Goal: Information Seeking & Learning: Learn about a topic

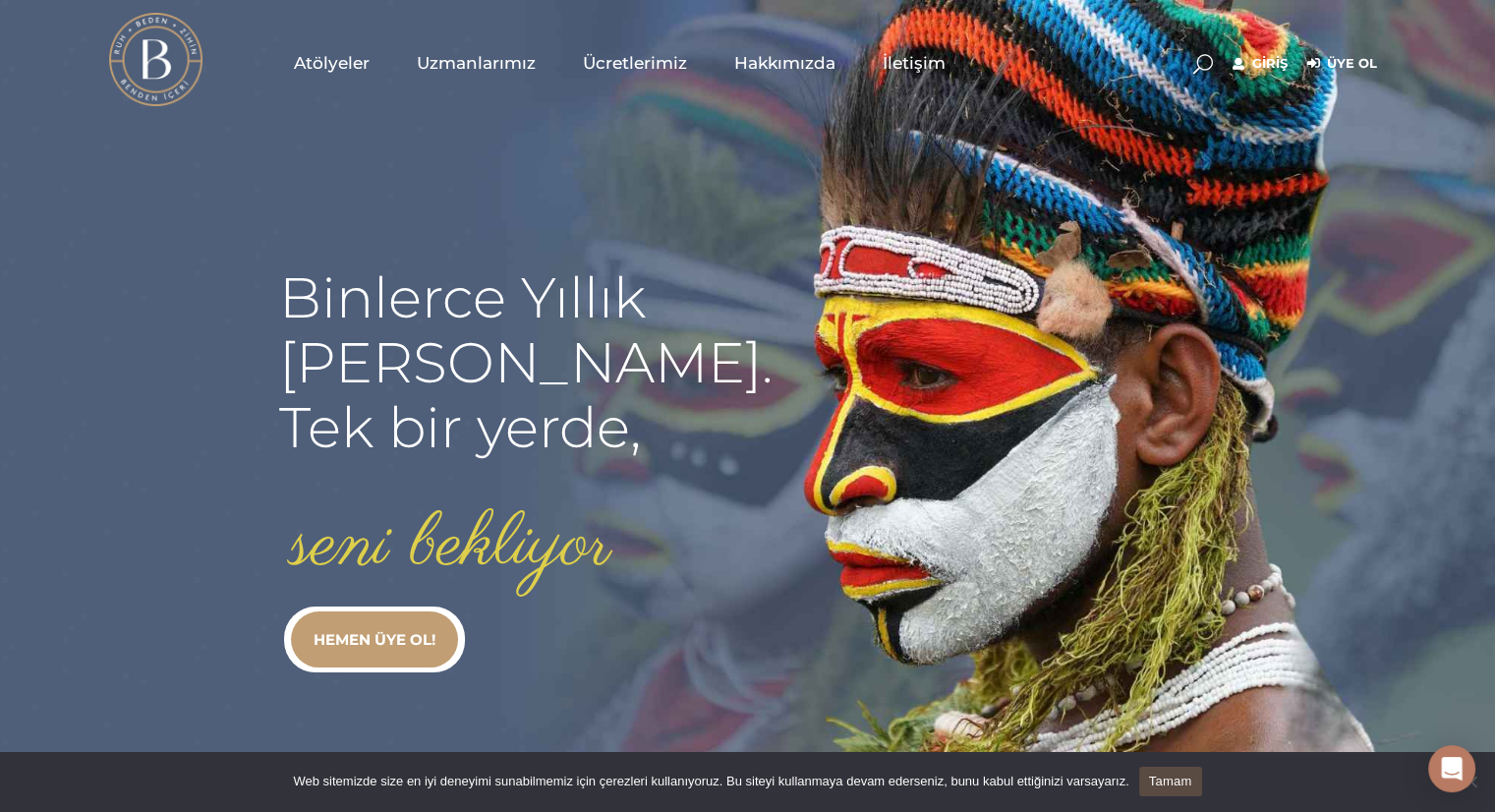
type input "rusan.funda@gmail.com"
click at [1258, 71] on link "Giriş" at bounding box center [1260, 64] width 55 height 24
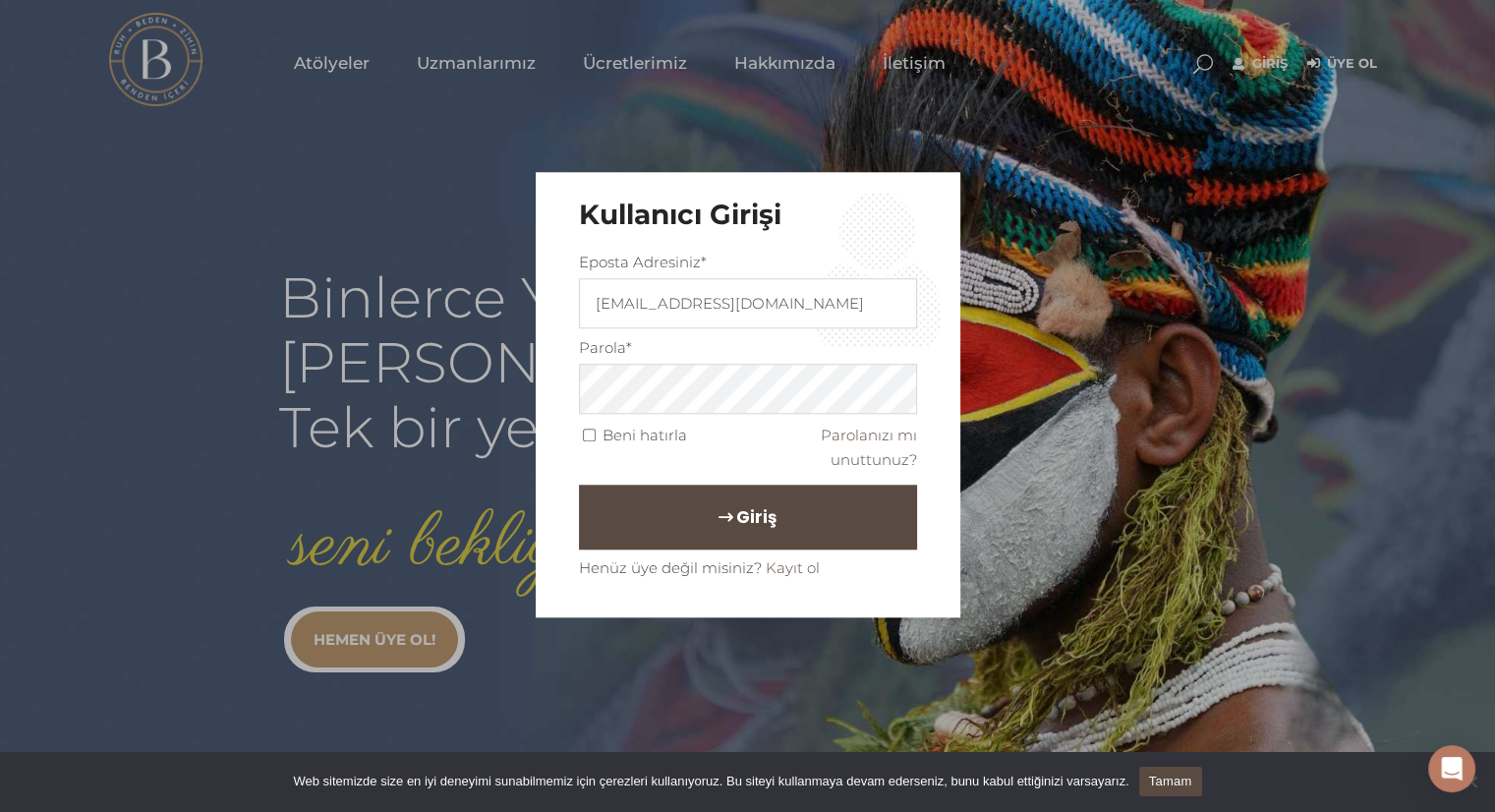
click at [784, 522] on button "Giriş" at bounding box center [748, 516] width 338 height 65
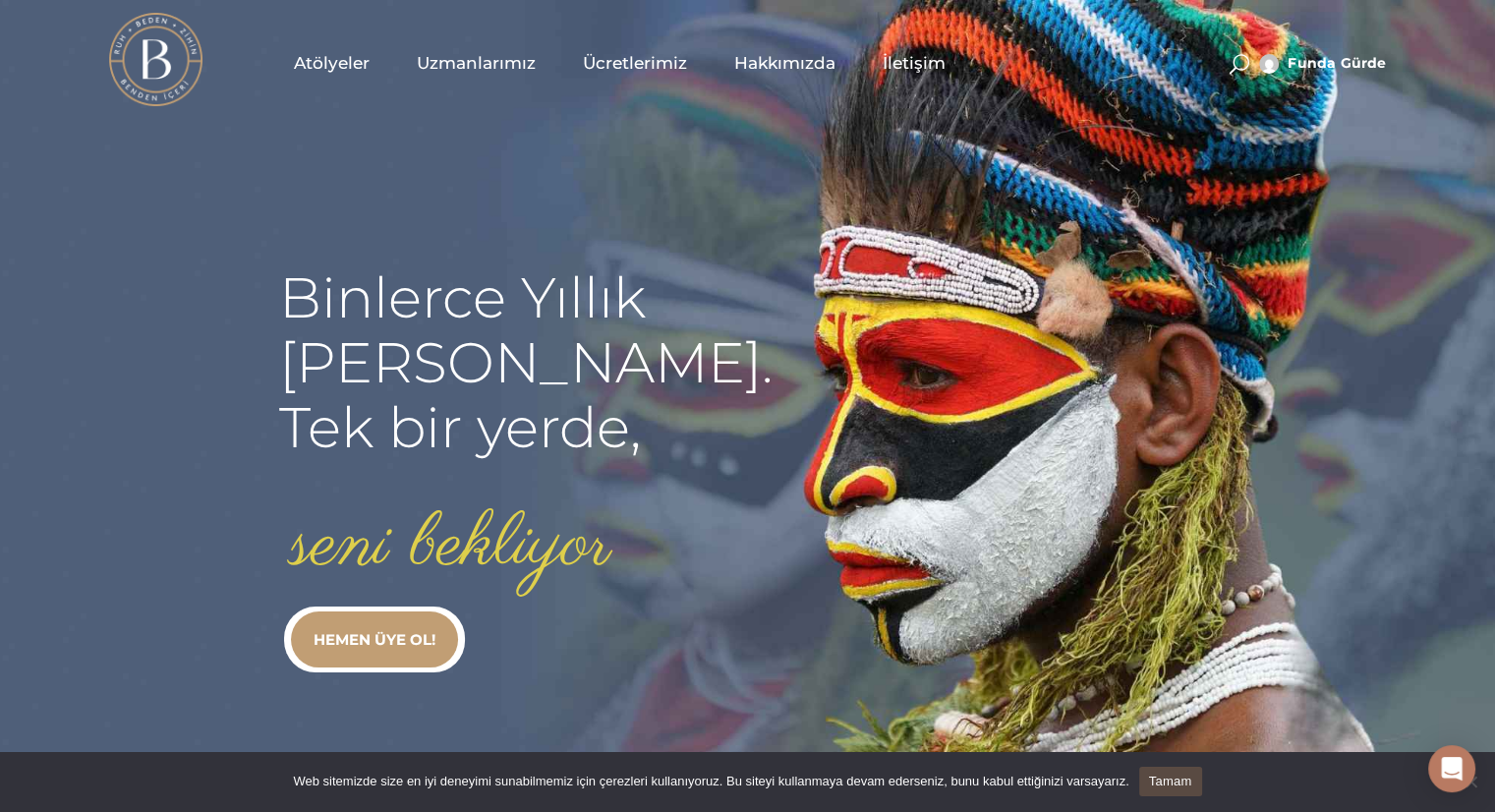
click at [1335, 776] on div "Web sitemizde size en iyi deneyimi sunabilmemiz için çerezleri kullanıyoruz. Bu…" at bounding box center [748, 782] width 1495 height 61
click at [342, 60] on span "Atölyeler" at bounding box center [331, 63] width 76 height 23
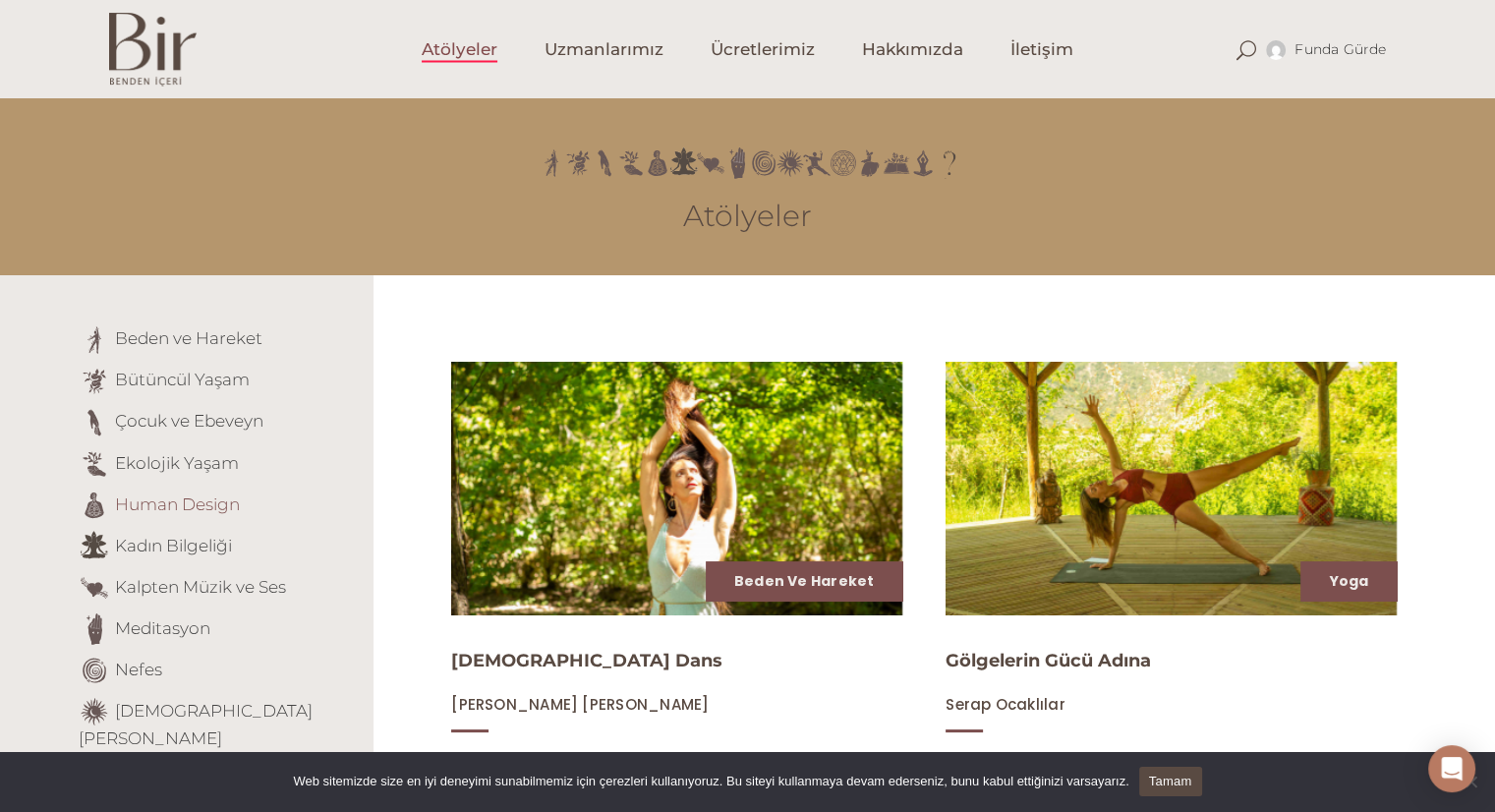
click at [213, 506] on link "Human Design" at bounding box center [177, 504] width 124 height 20
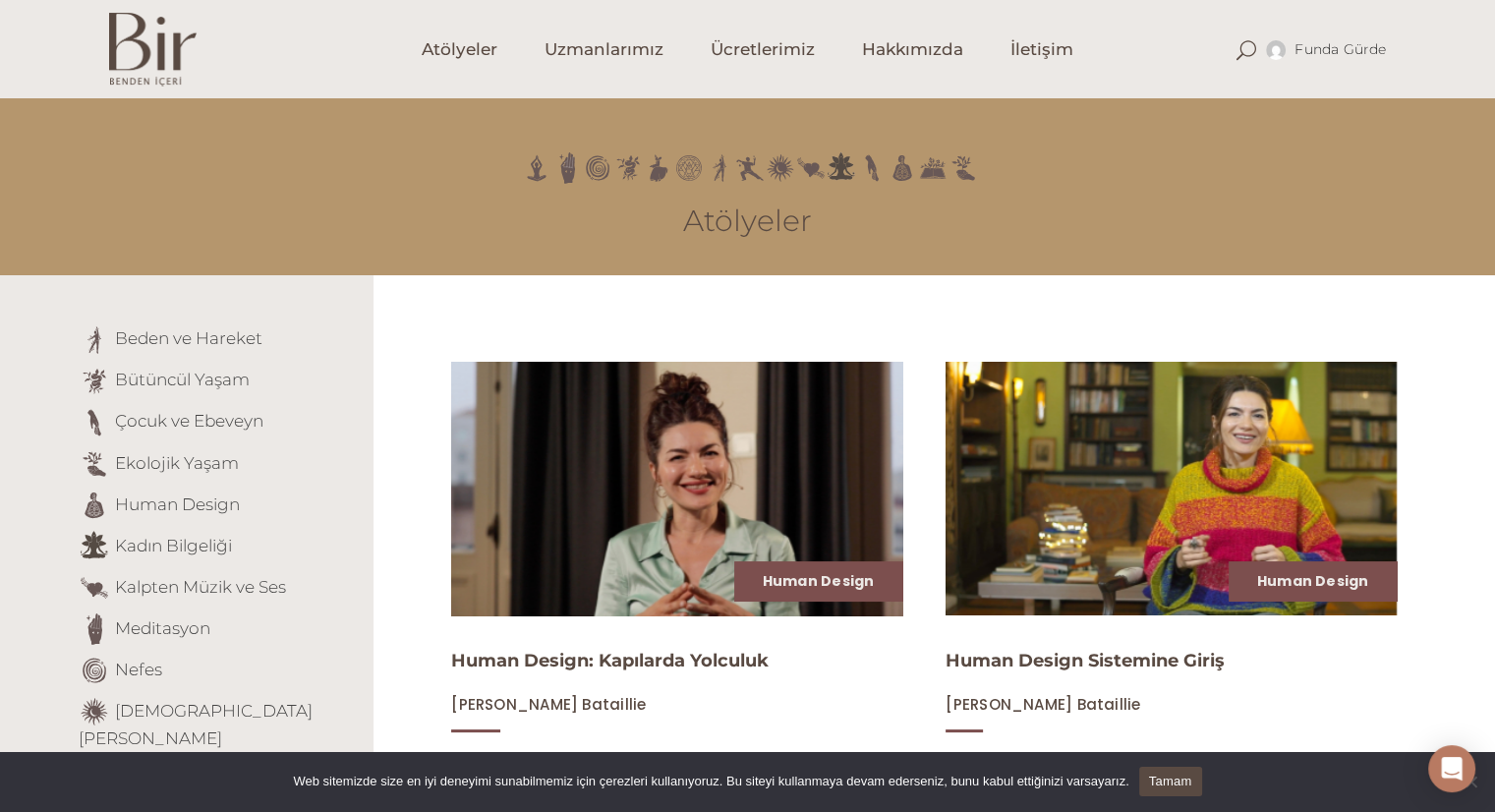
click at [660, 523] on img at bounding box center [676, 489] width 465 height 262
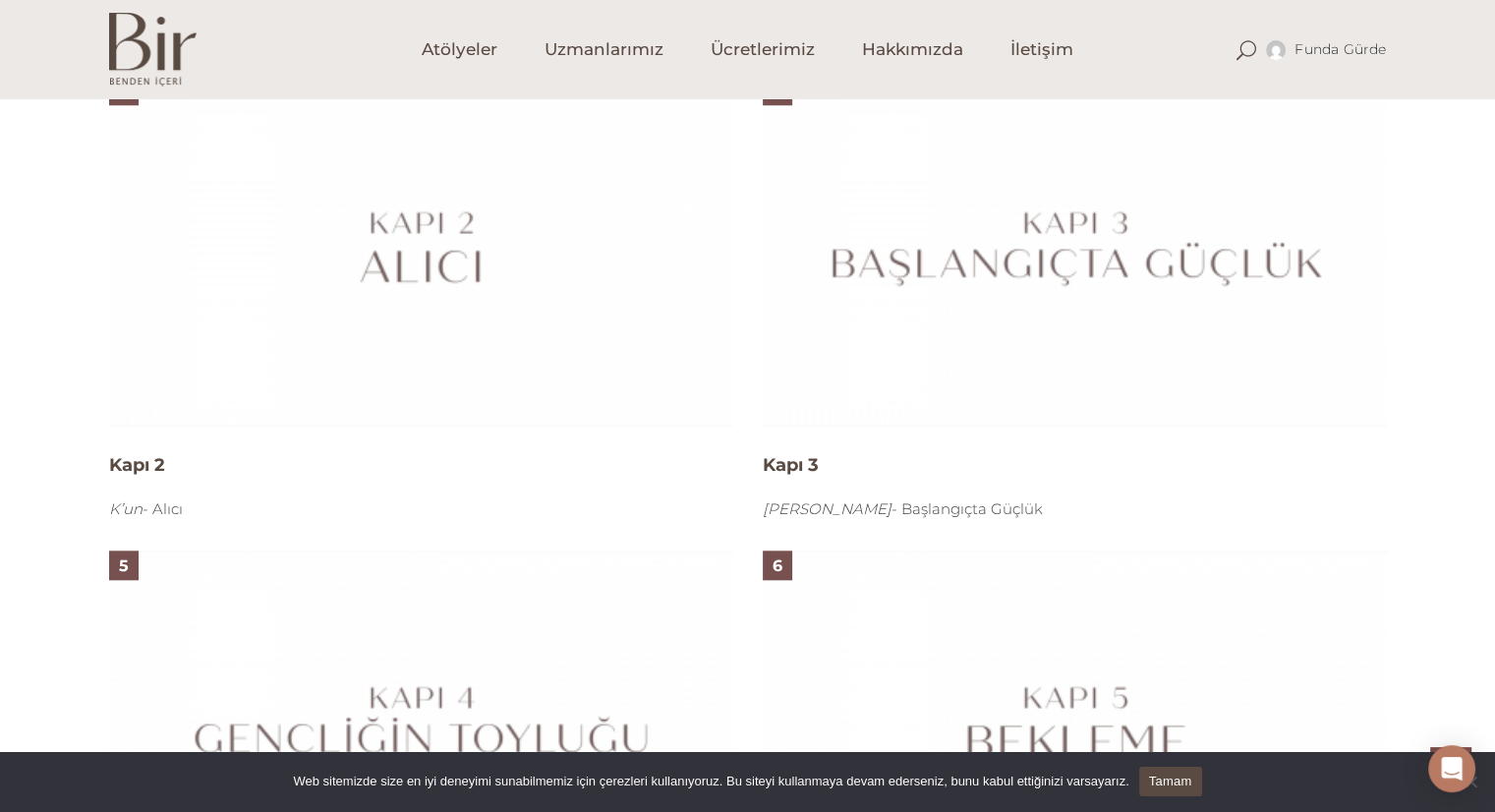
scroll to position [1824, 0]
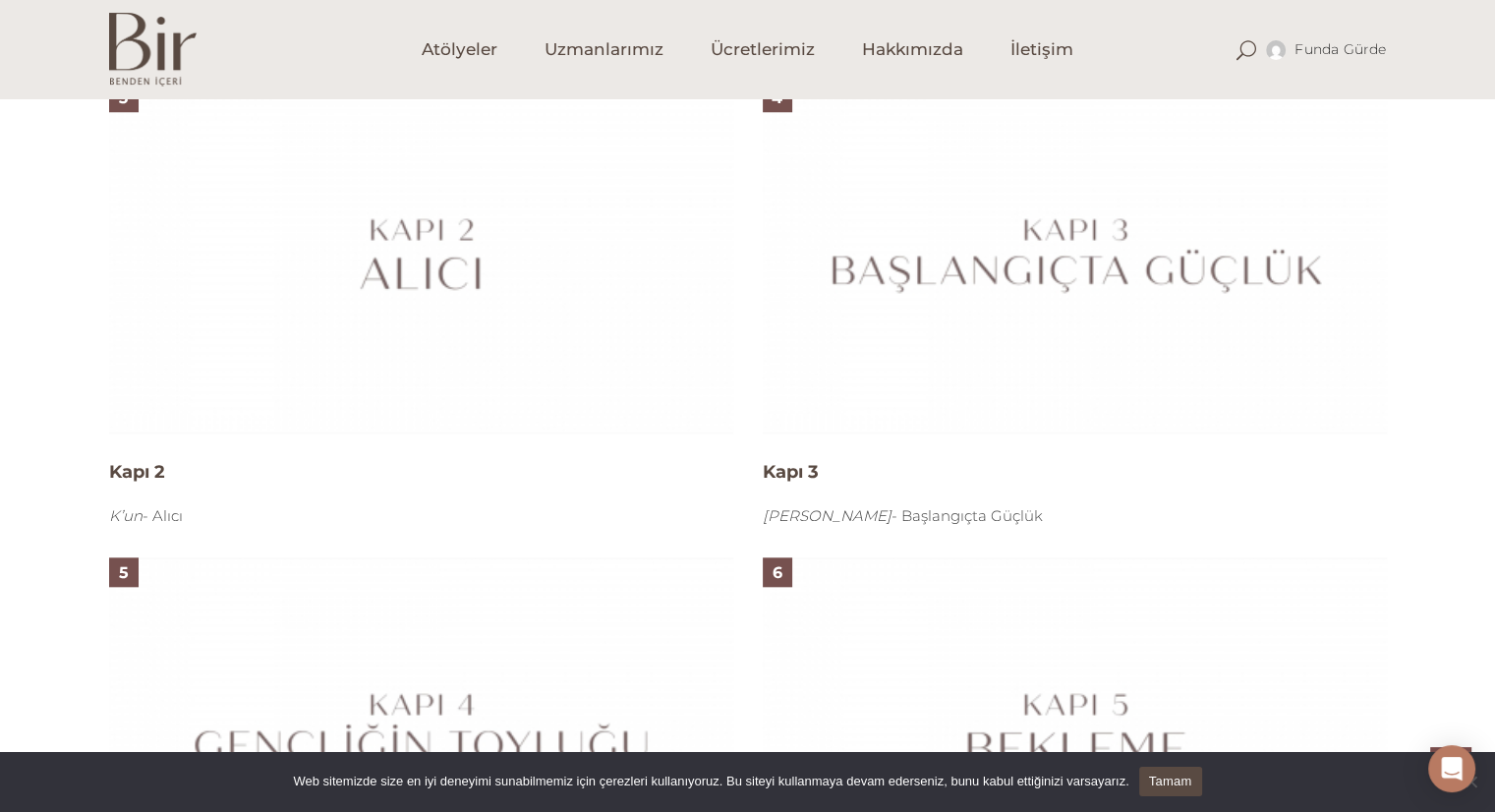
click at [1167, 770] on link "Tamam" at bounding box center [1171, 781] width 63 height 30
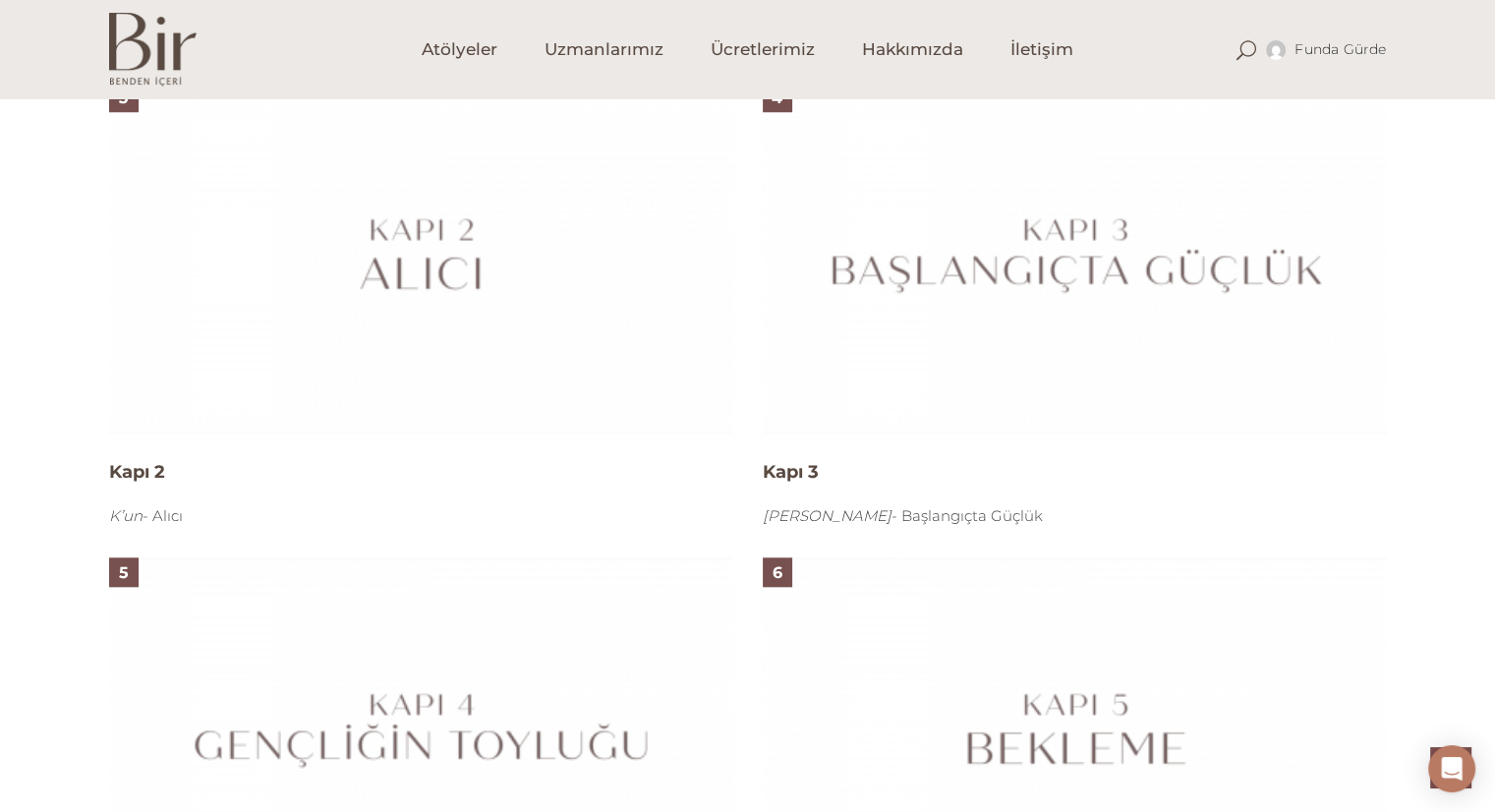
click at [963, 265] on img at bounding box center [1074, 258] width 624 height 351
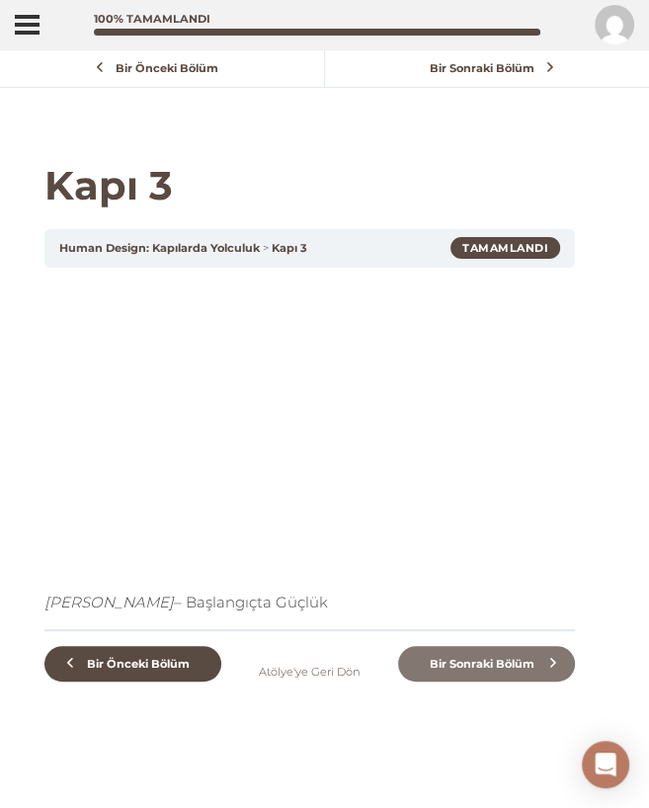
click at [502, 671] on span "Bir Sonraki Bölüm" at bounding box center [481, 664] width 127 height 14
click at [489, 671] on span "Bir Sonraki Bölüm" at bounding box center [481, 664] width 127 height 14
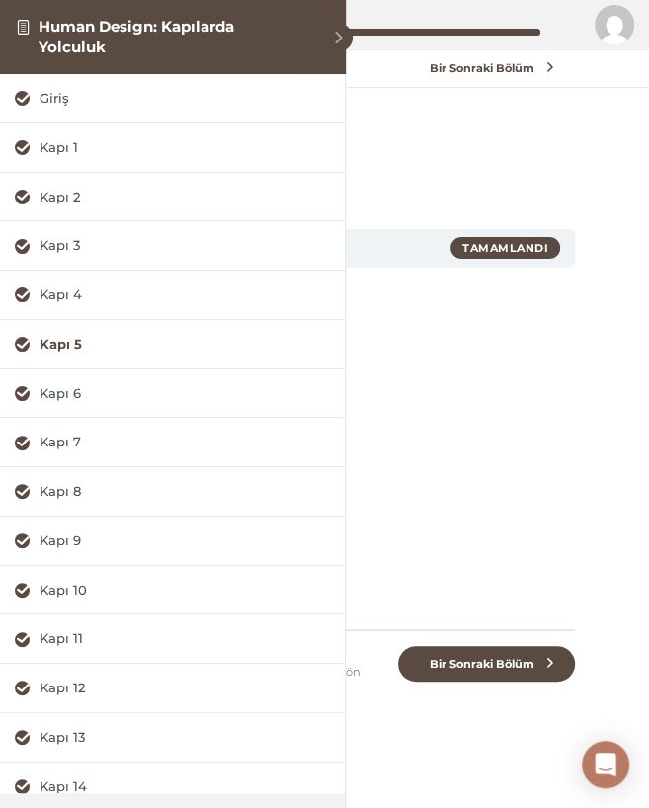
click at [331, 33] on span at bounding box center [339, 38] width 28 height 28
